Goal: Task Accomplishment & Management: Complete application form

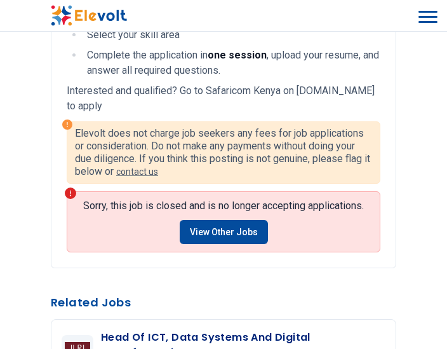
scroll to position [834, 0]
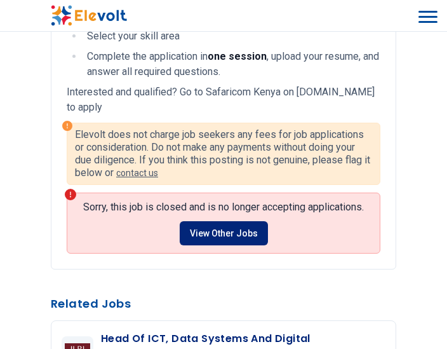
click at [219, 227] on link "View Other Jobs" at bounding box center [224, 233] width 88 height 24
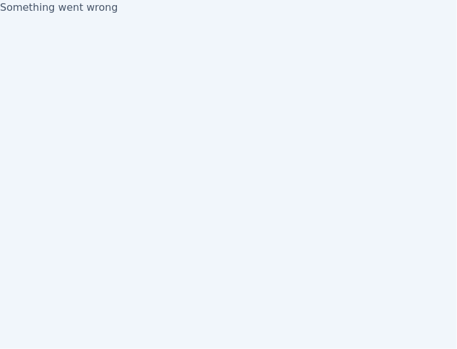
drag, startPoint x: 204, startPoint y: 195, endPoint x: 174, endPoint y: 154, distance: 50.5
click at [182, 165] on body "Something went wrong Latest Jobs in Kenya | Elevolt" at bounding box center [228, 174] width 457 height 349
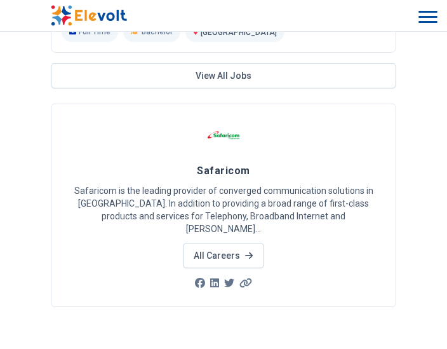
scroll to position [1277, 0]
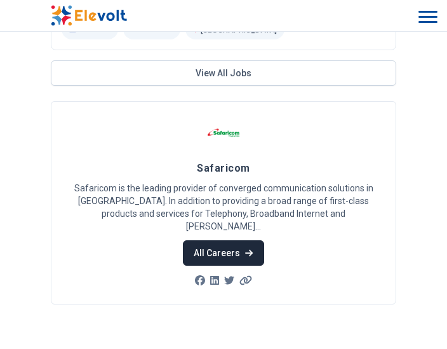
click at [217, 245] on link "All Careers" at bounding box center [223, 252] width 81 height 25
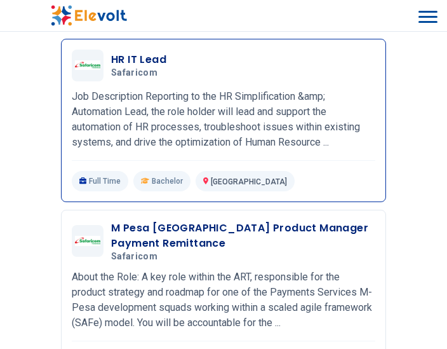
scroll to position [1403, 0]
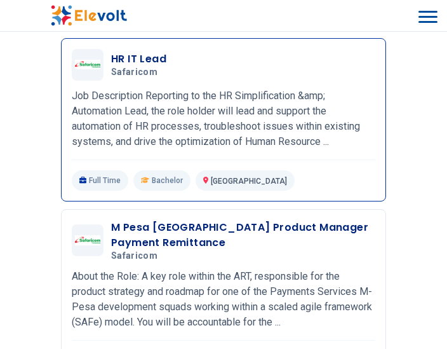
click at [154, 122] on p "Job Description Reporting to the HR Simplification &amp; Automation Lead, the r…" at bounding box center [224, 118] width 304 height 61
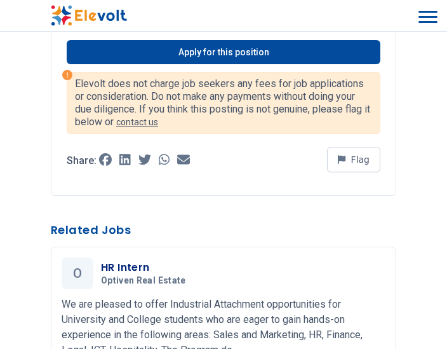
scroll to position [3993, 0]
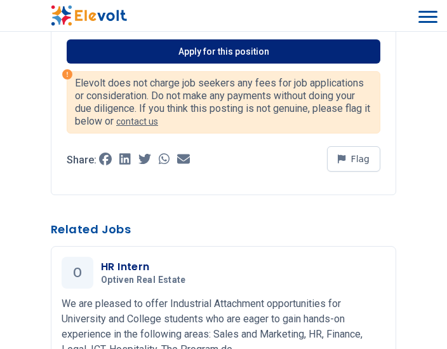
click at [213, 64] on link "Apply for this position" at bounding box center [224, 51] width 314 height 24
